Goal: Information Seeking & Learning: Compare options

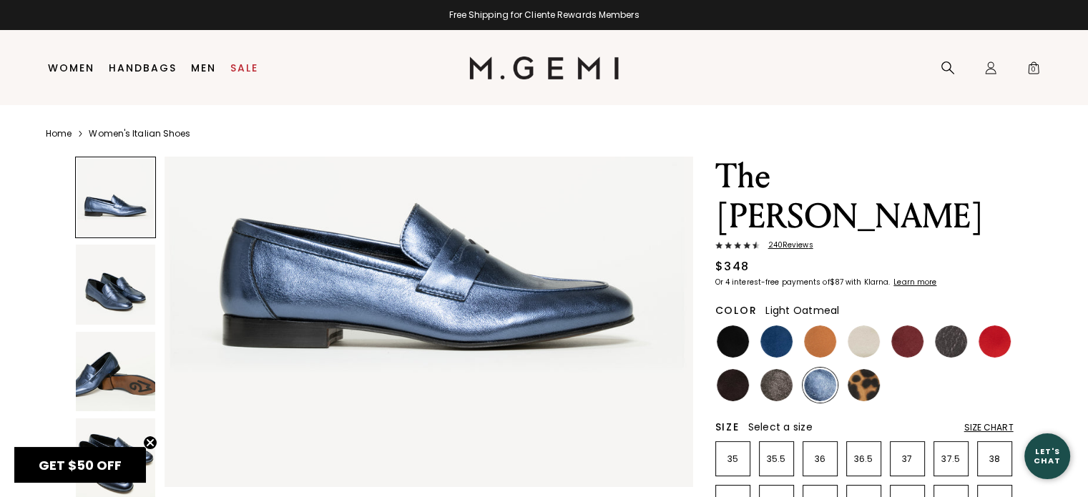
click at [868, 325] on img at bounding box center [863, 341] width 32 height 32
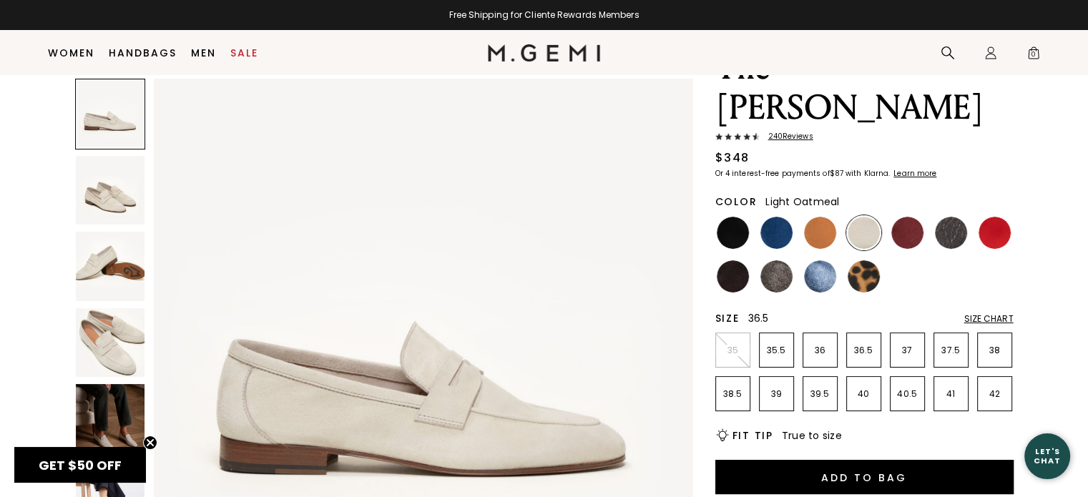
scroll to position [77, 0]
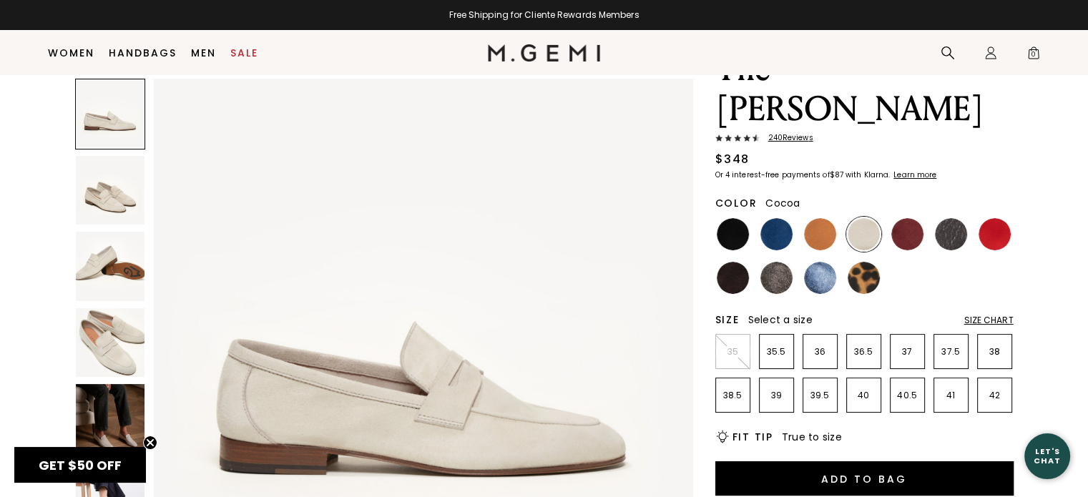
click at [778, 262] on img at bounding box center [776, 278] width 32 height 32
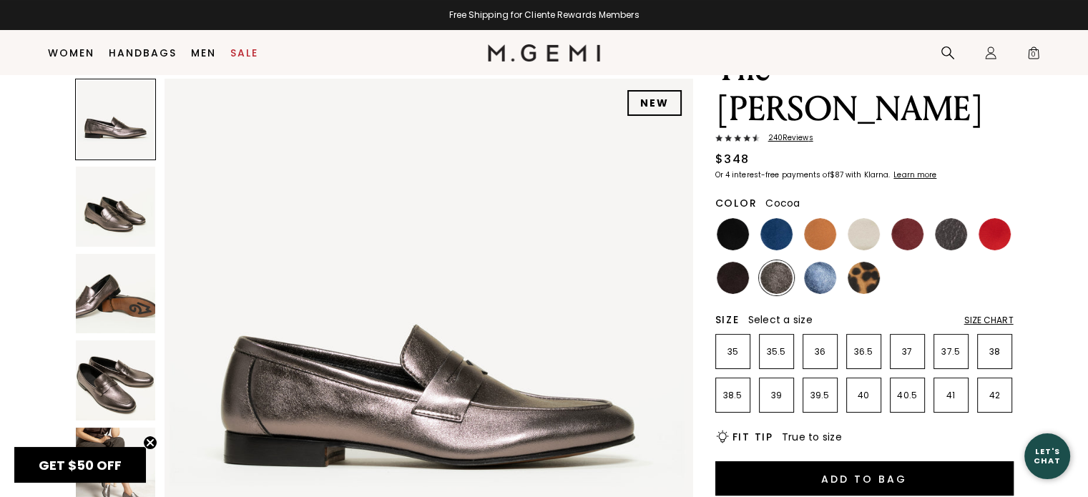
drag, startPoint x: 134, startPoint y: 394, endPoint x: 102, endPoint y: 303, distance: 96.3
click at [102, 303] on img at bounding box center [116, 294] width 80 height 80
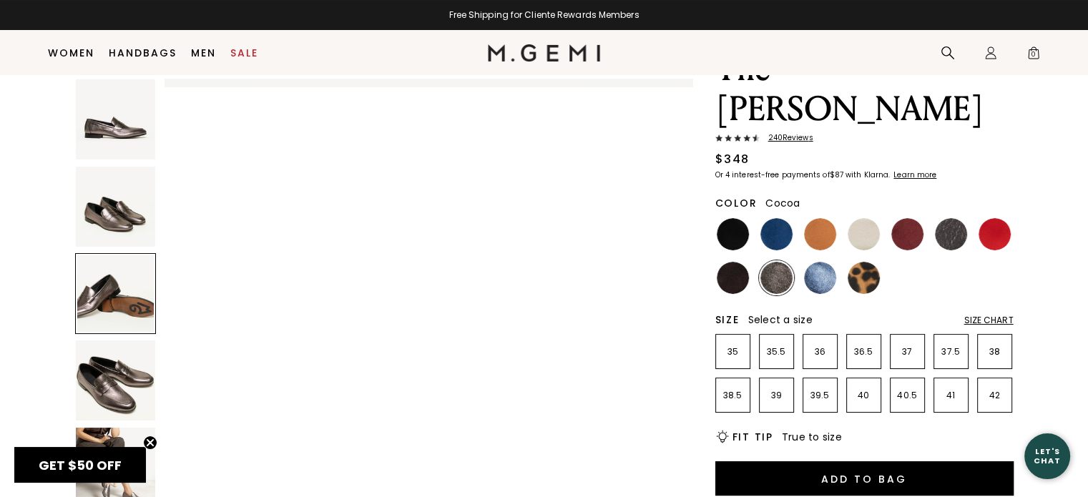
scroll to position [1063, 0]
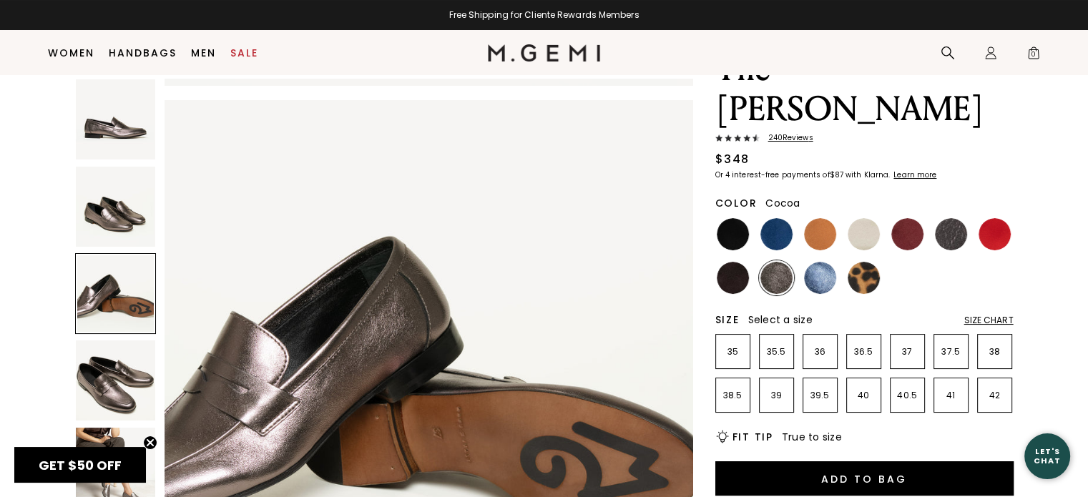
drag, startPoint x: 102, startPoint y: 350, endPoint x: 103, endPoint y: 376, distance: 25.8
click at [103, 376] on img at bounding box center [116, 380] width 80 height 80
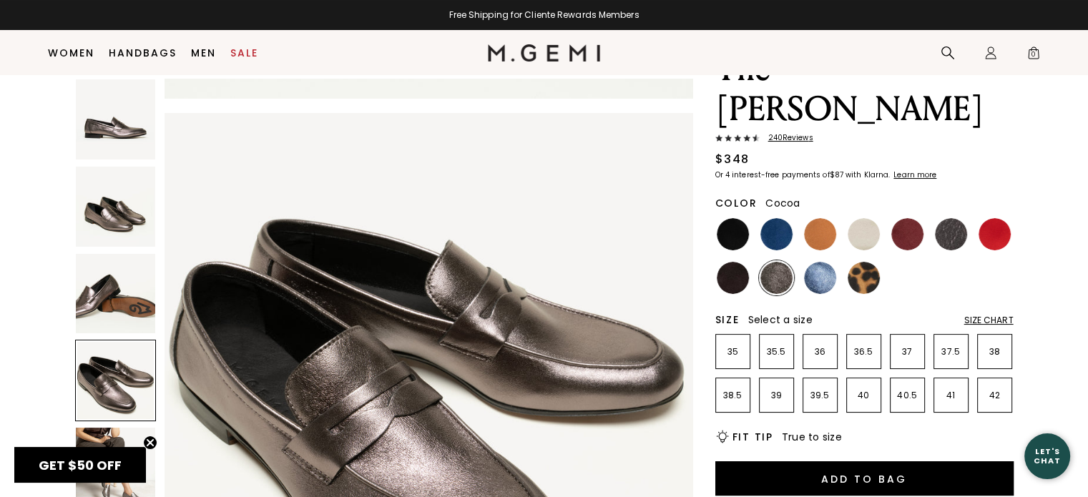
scroll to position [1593, 0]
click at [126, 130] on img at bounding box center [116, 119] width 80 height 80
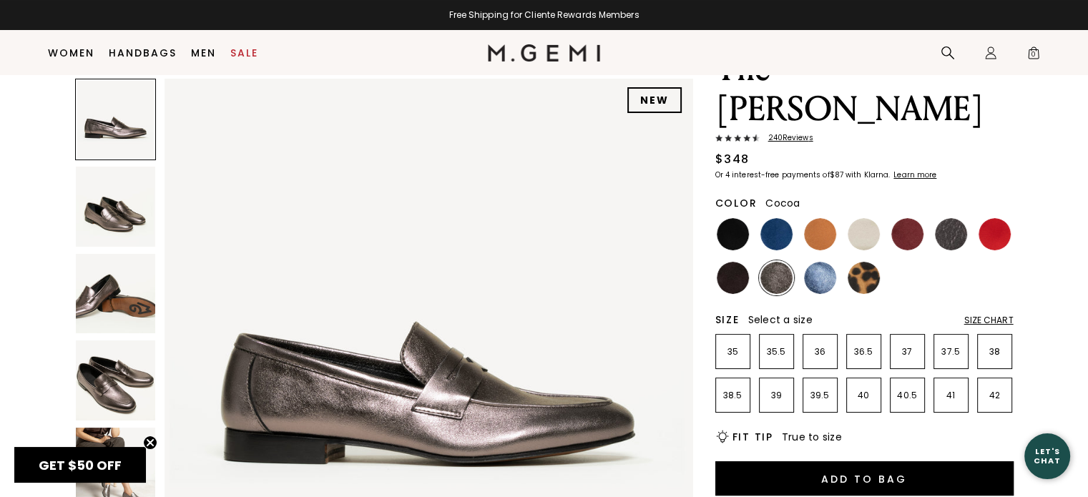
scroll to position [0, 0]
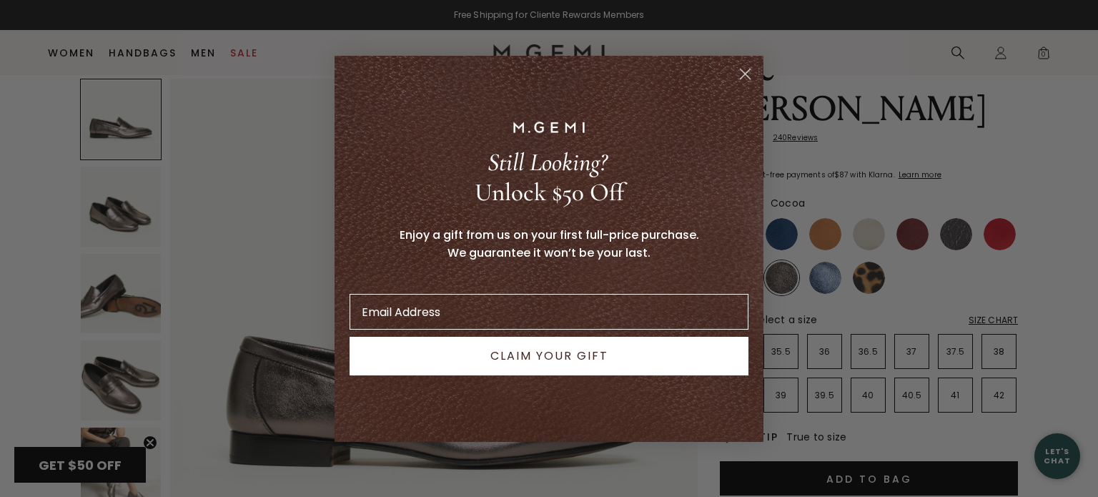
click at [744, 72] on icon "Close dialog" at bounding box center [746, 74] width 10 height 10
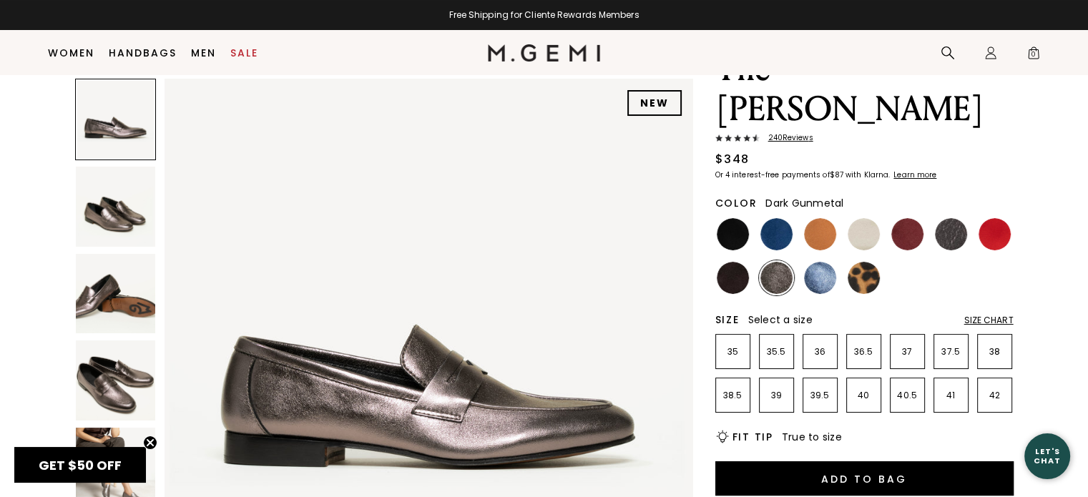
click at [953, 218] on img at bounding box center [951, 234] width 32 height 32
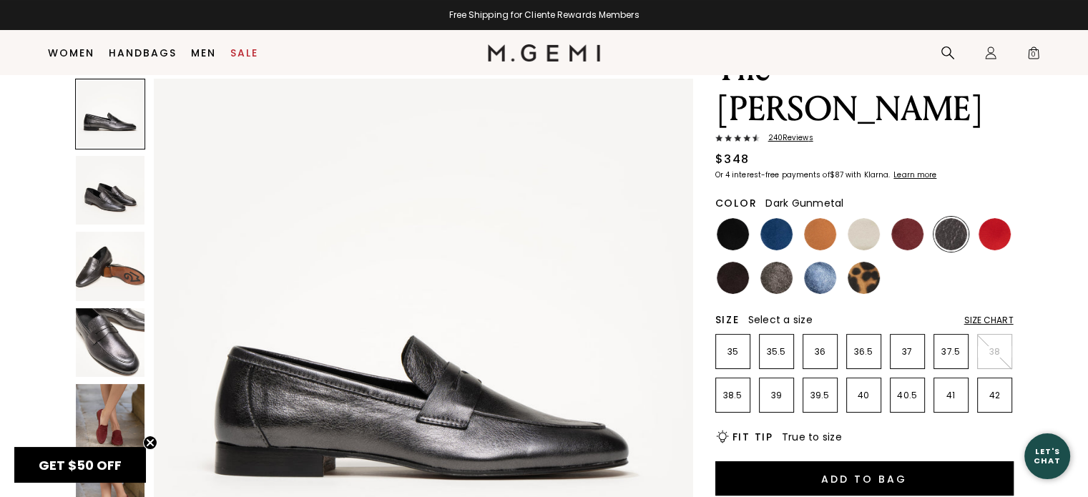
drag, startPoint x: 109, startPoint y: 351, endPoint x: 98, endPoint y: 447, distance: 96.4
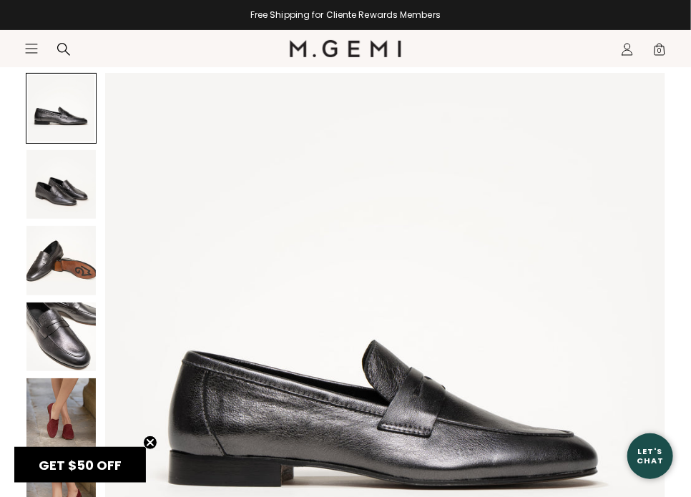
click at [96, 414] on img at bounding box center [60, 412] width 69 height 69
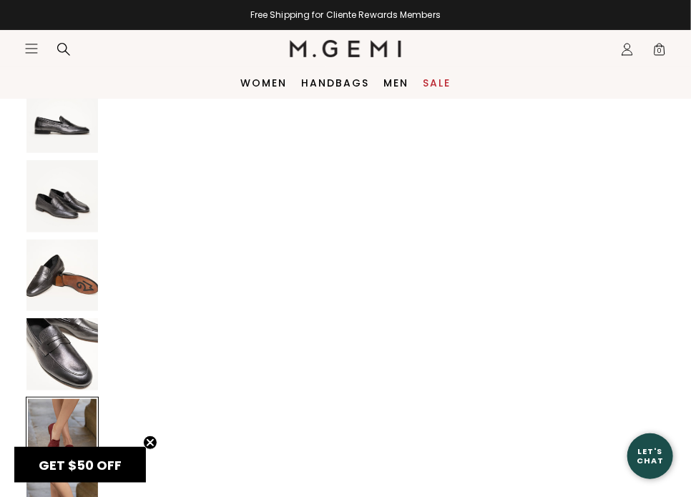
scroll to position [2391, 0]
